Goal: Find specific page/section: Find specific page/section

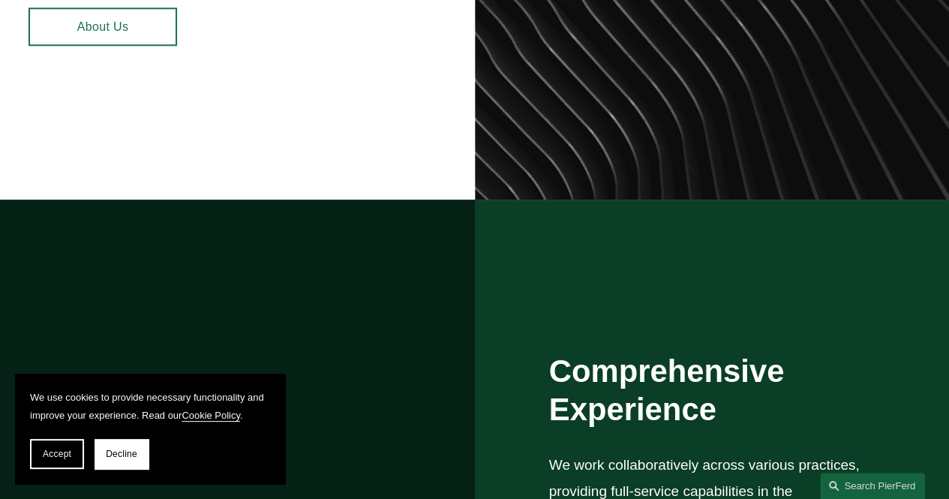
scroll to position [816, 0]
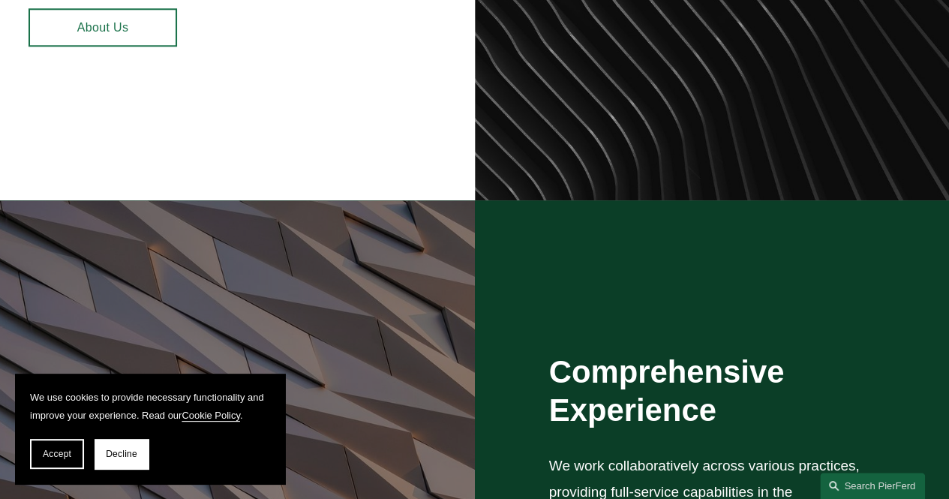
click at [99, 29] on link "About Us" at bounding box center [103, 27] width 149 height 38
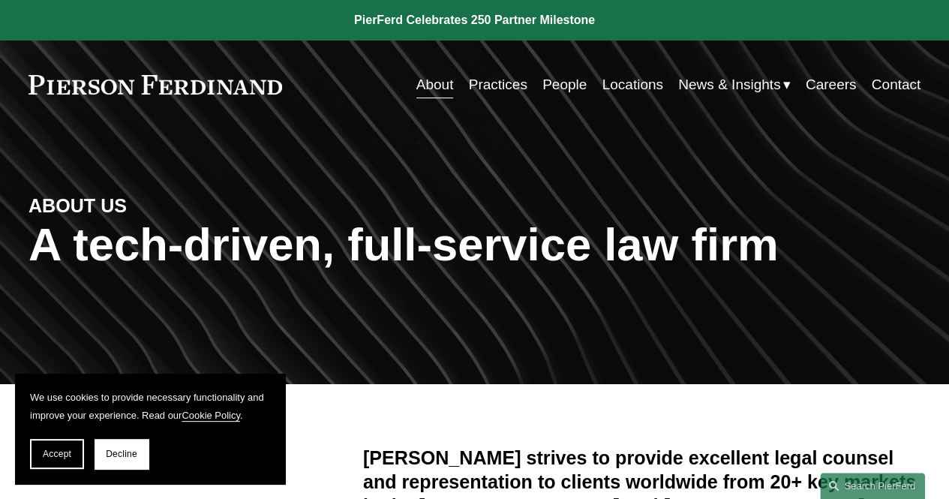
click at [542, 90] on link "People" at bounding box center [564, 85] width 44 height 29
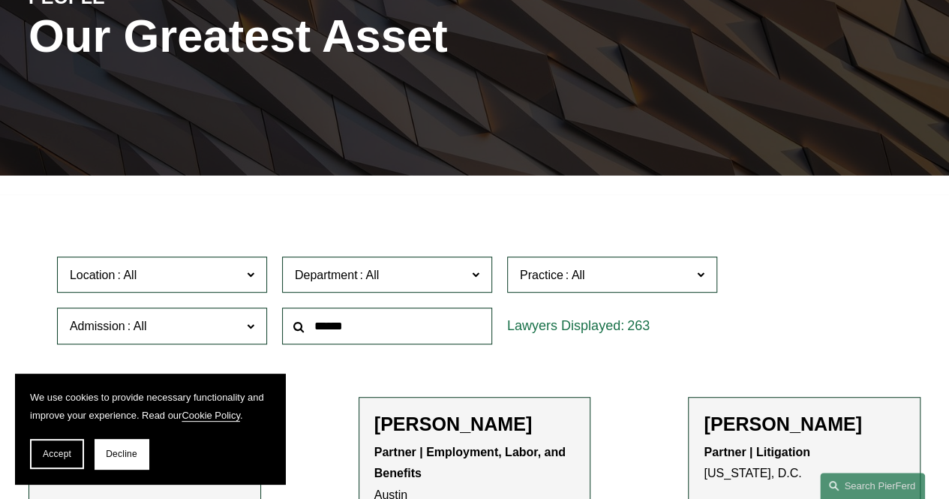
scroll to position [212, 0]
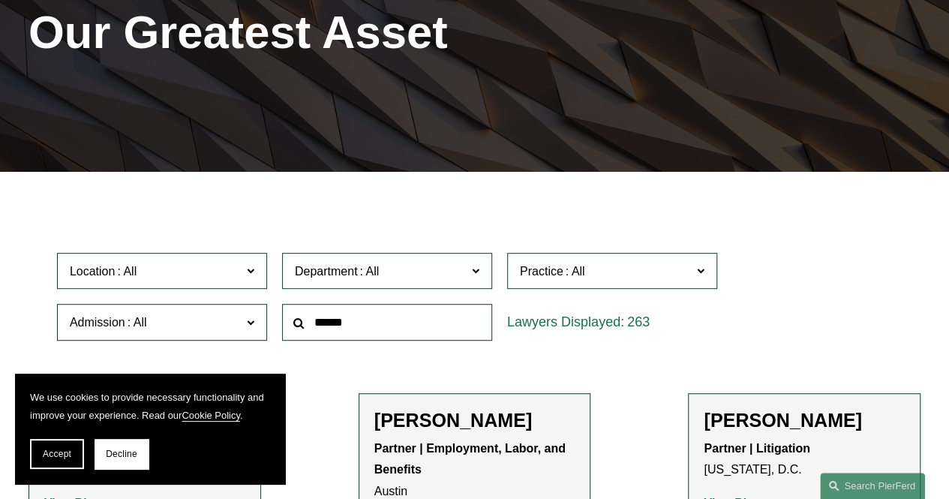
click at [432, 332] on input "text" at bounding box center [387, 322] width 210 height 37
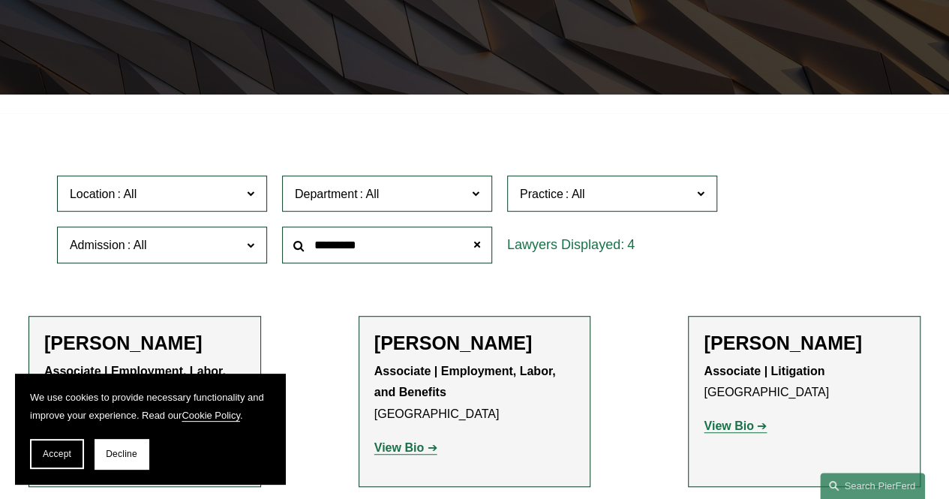
scroll to position [289, 0]
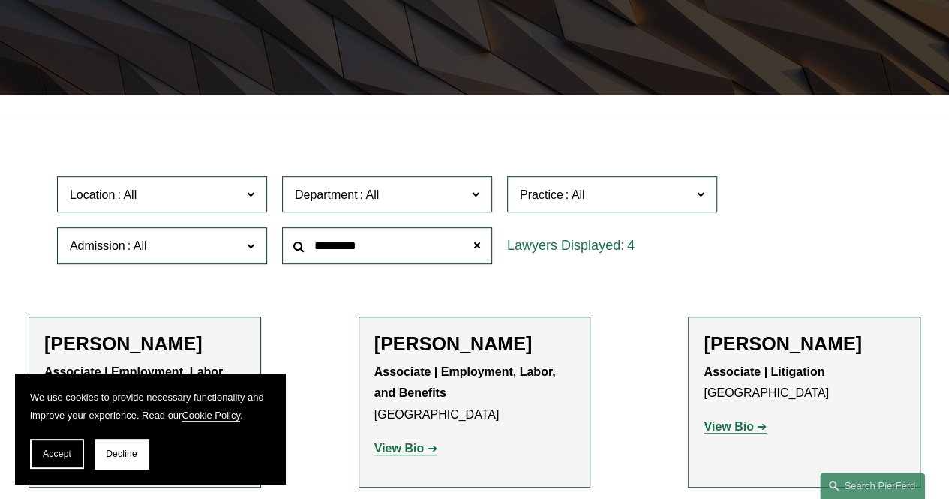
click at [312, 250] on input "*********" at bounding box center [387, 245] width 210 height 37
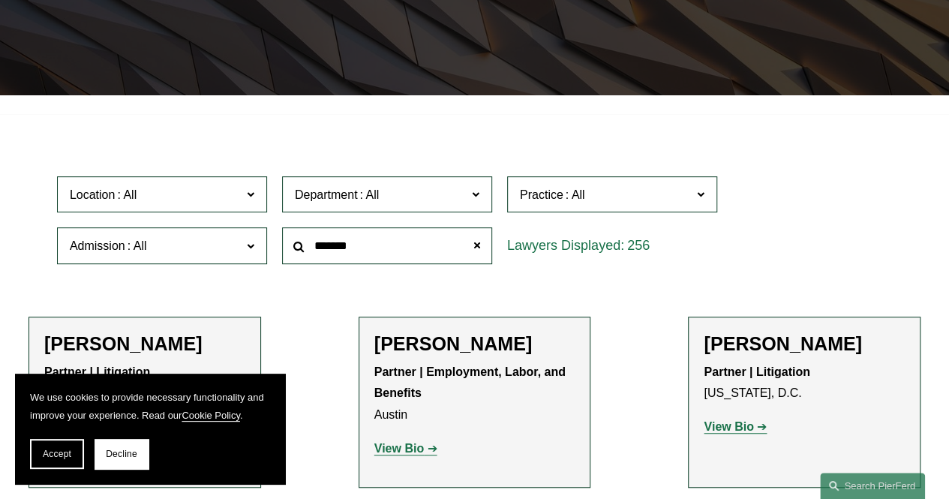
type input "*******"
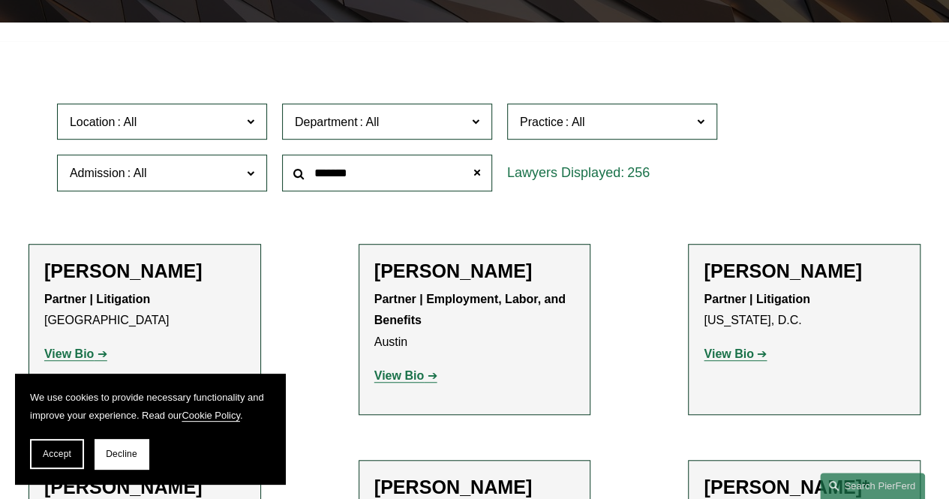
scroll to position [361, 0]
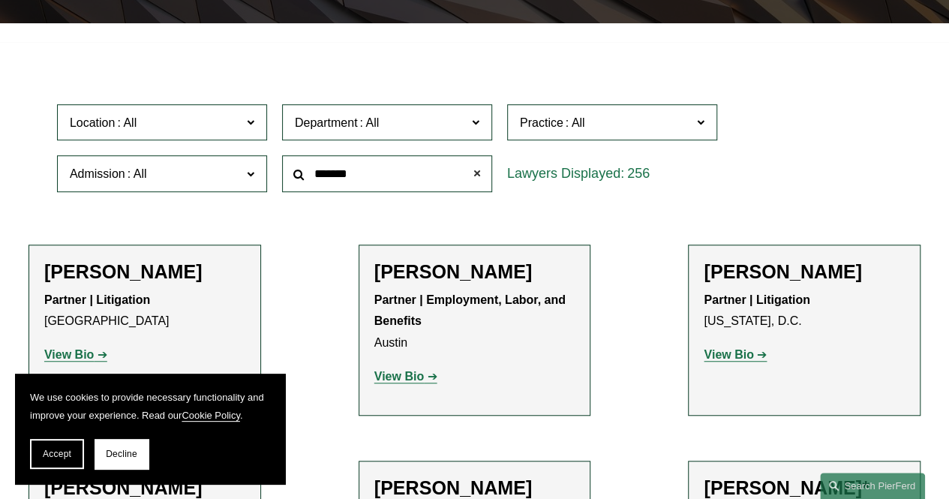
click at [473, 175] on span at bounding box center [477, 174] width 30 height 30
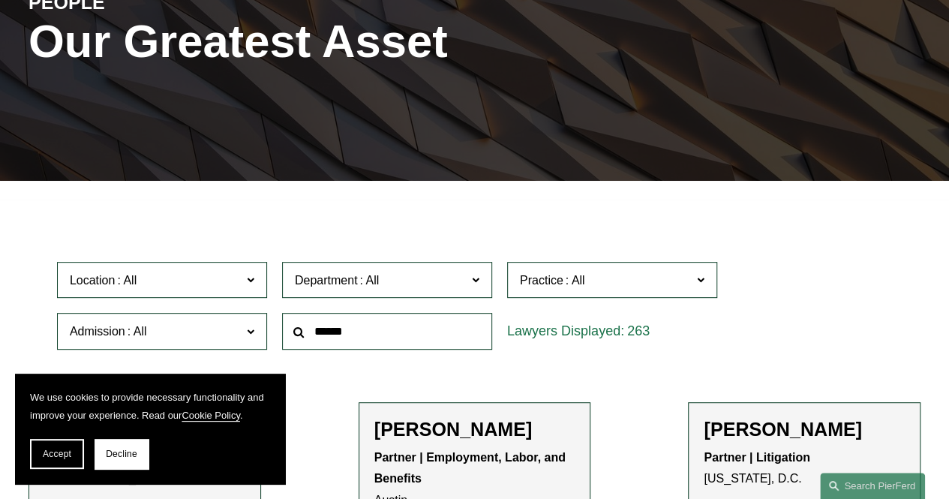
scroll to position [197, 0]
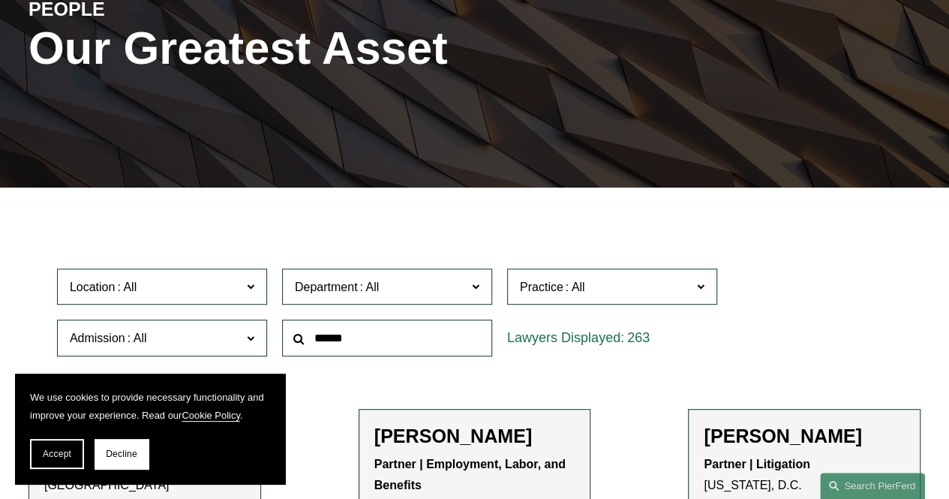
click at [396, 341] on input "text" at bounding box center [387, 338] width 210 height 37
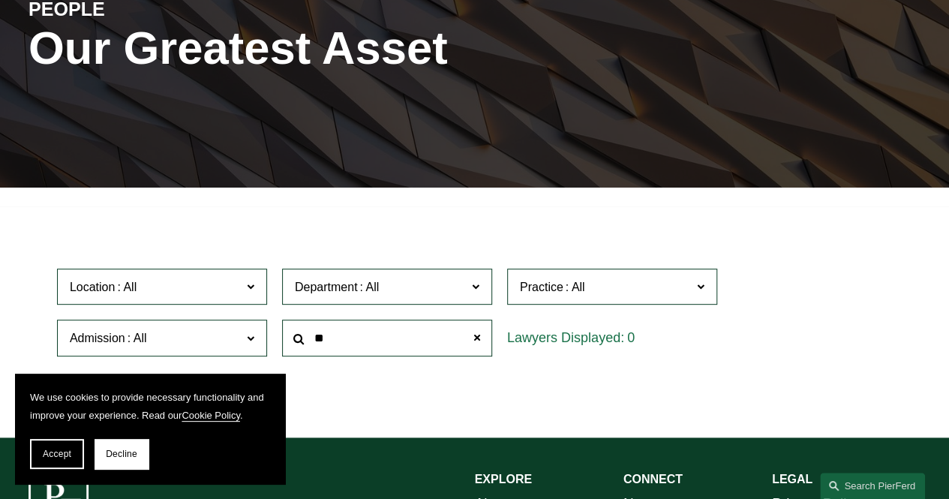
type input "*"
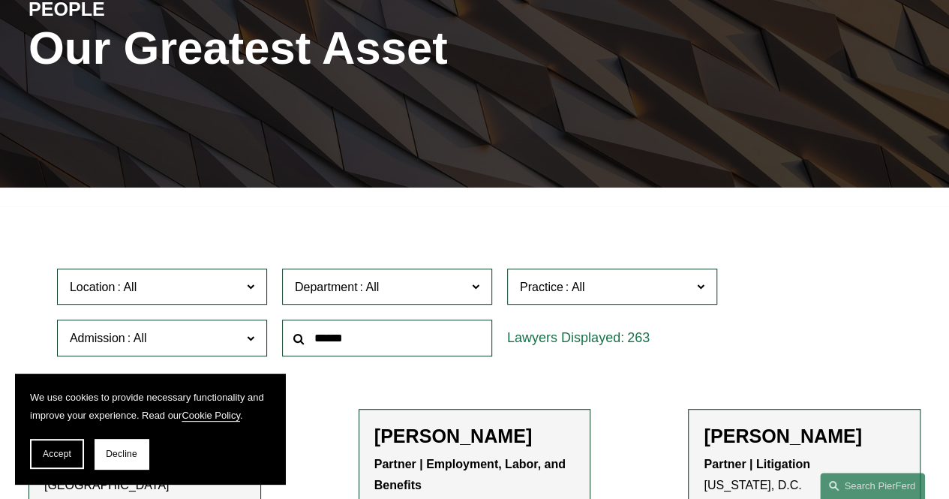
type input "*"
type input "*******"
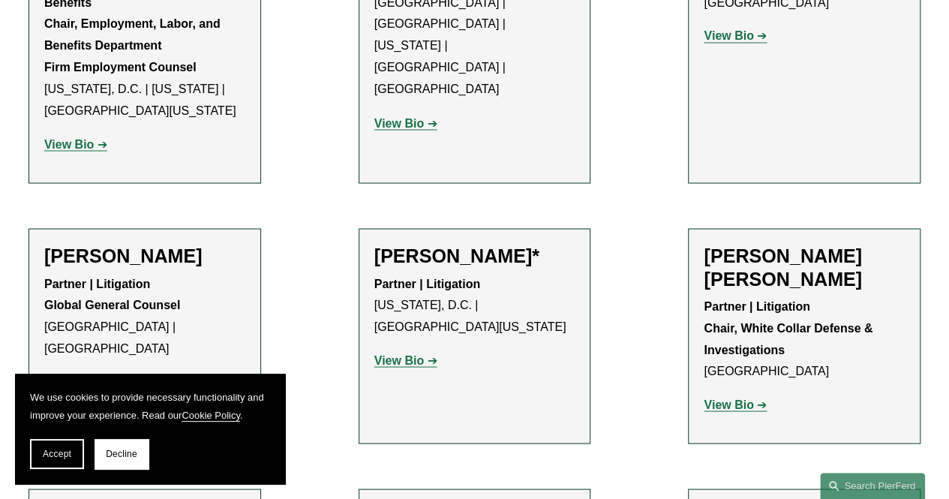
scroll to position [1306, 0]
